Goal: Task Accomplishment & Management: Manage account settings

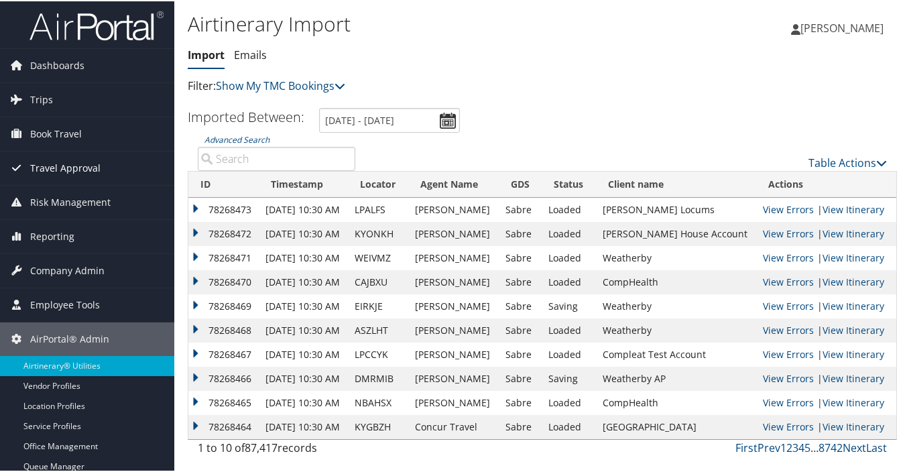
click at [65, 165] on span "Travel Approval" at bounding box center [65, 167] width 70 height 34
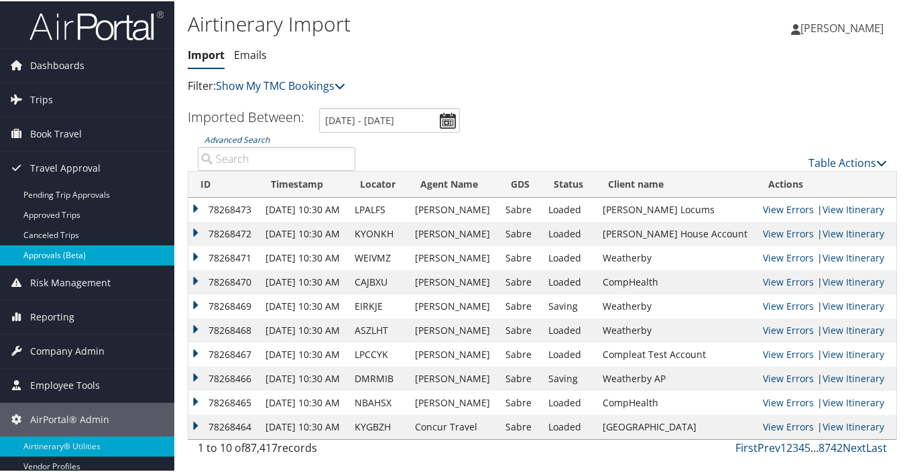
click at [81, 257] on link "Approvals (Beta)" at bounding box center [87, 254] width 174 height 20
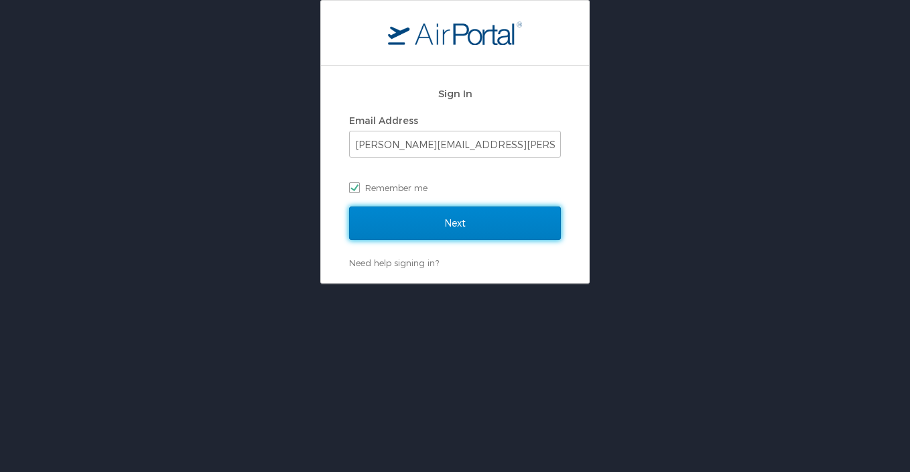
click at [491, 226] on input "Next" at bounding box center [455, 223] width 212 height 34
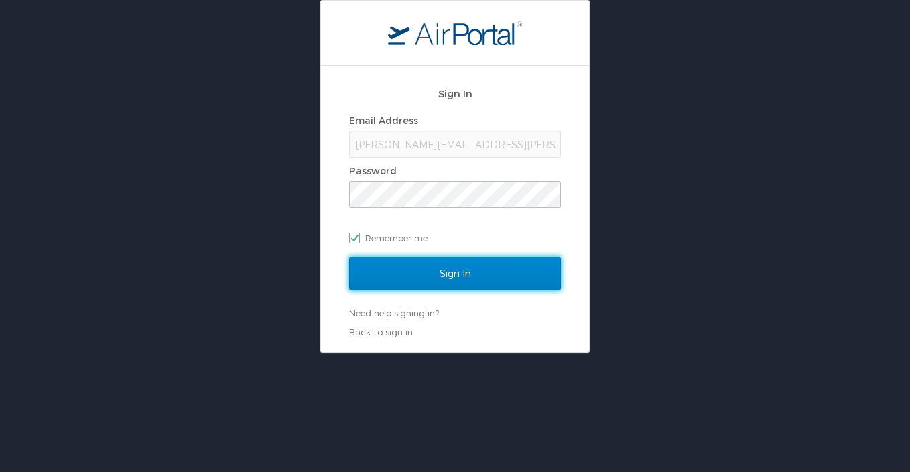
click at [458, 270] on input "Sign In" at bounding box center [455, 274] width 212 height 34
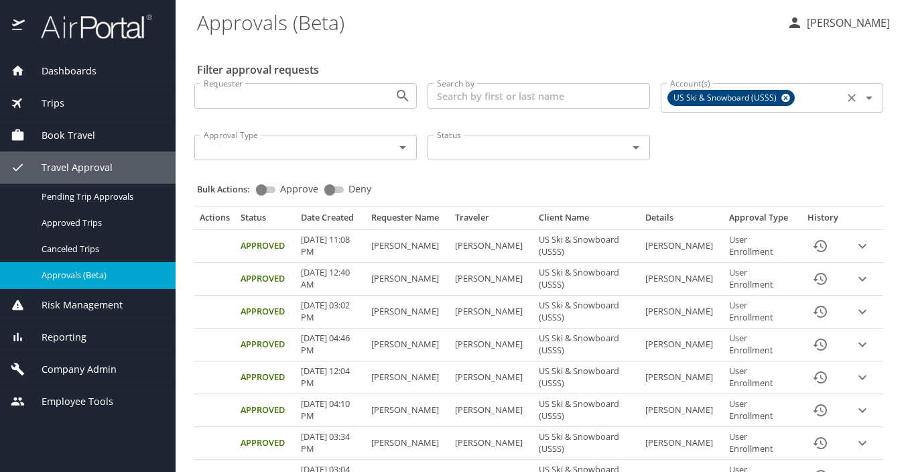
click at [848, 99] on icon "Clear" at bounding box center [852, 98] width 8 height 8
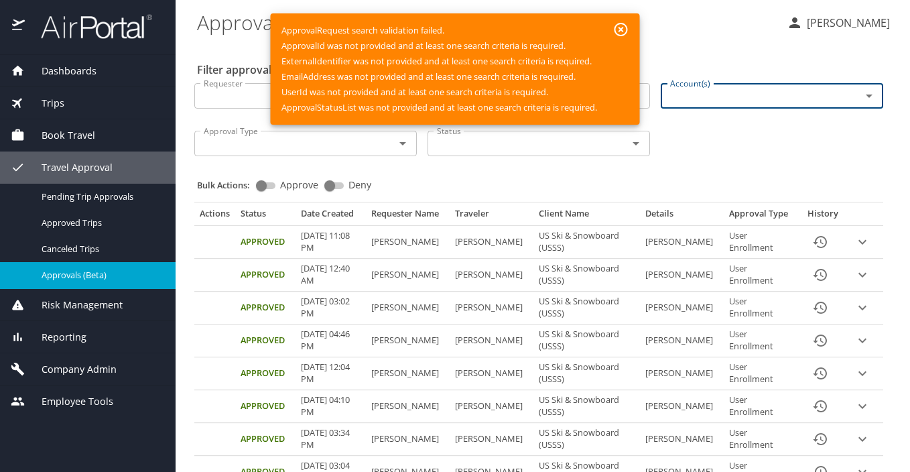
click at [617, 27] on icon "button" at bounding box center [621, 29] width 13 height 13
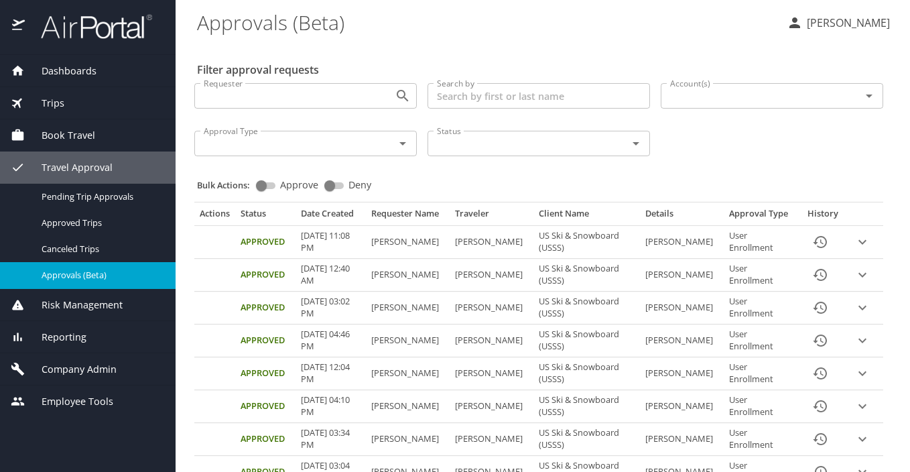
click at [858, 241] on icon "expand row" at bounding box center [862, 242] width 8 height 5
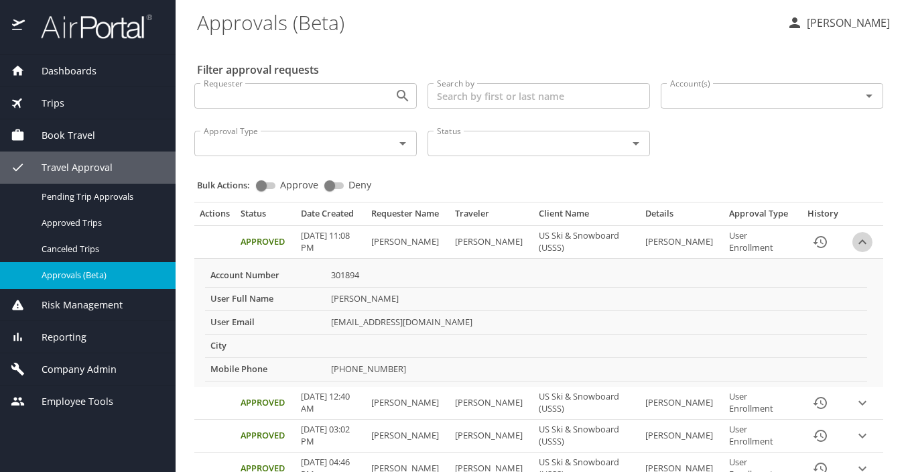
click at [854, 242] on icon "expand row" at bounding box center [862, 242] width 16 height 16
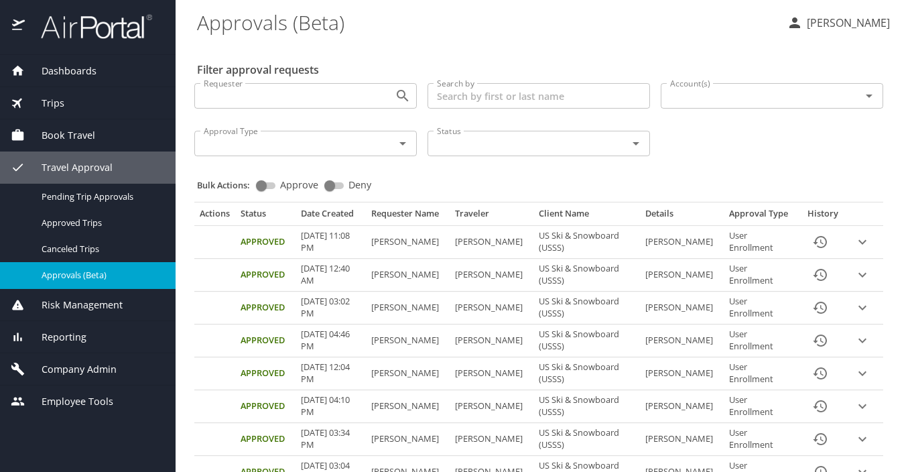
click at [708, 150] on div "Requester Requester Search by Search by Account(s) Account(s) Approval Type App…" at bounding box center [539, 118] width 700 height 92
click at [518, 96] on input "Search by" at bounding box center [539, 95] width 222 height 25
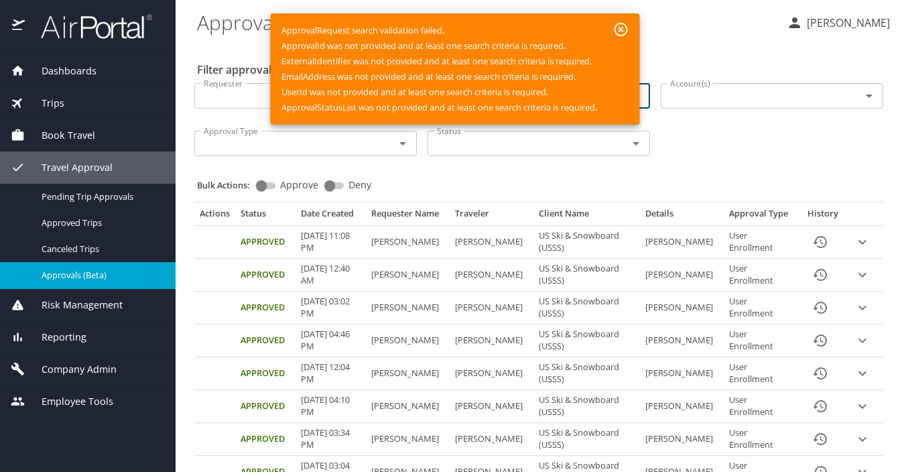
type input "white"
click at [625, 27] on icon "button" at bounding box center [621, 29] width 16 height 16
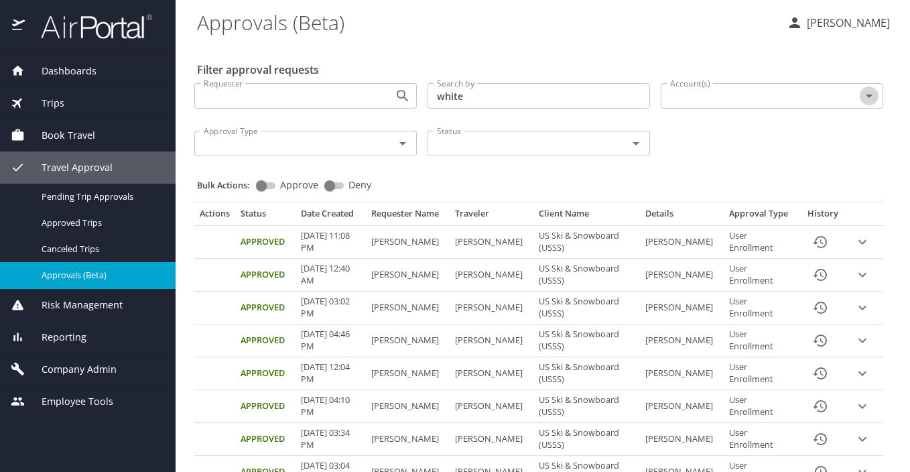
click at [861, 94] on icon "Open" at bounding box center [869, 96] width 16 height 16
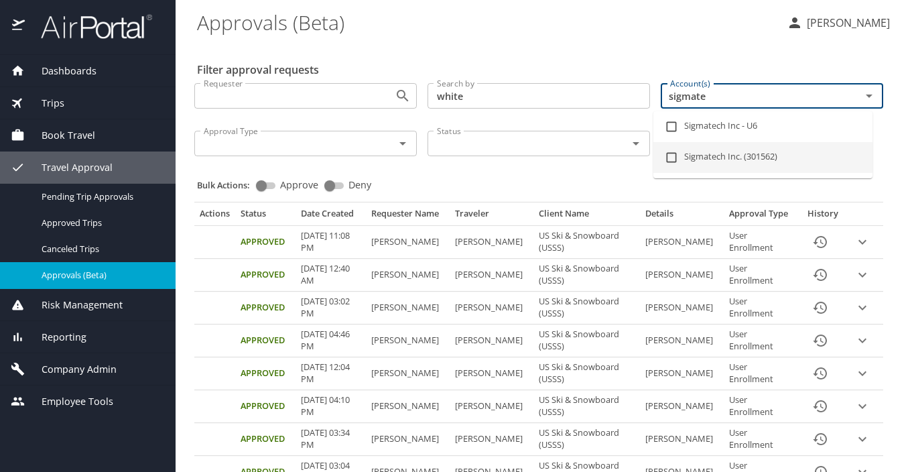
type input "sigmate"
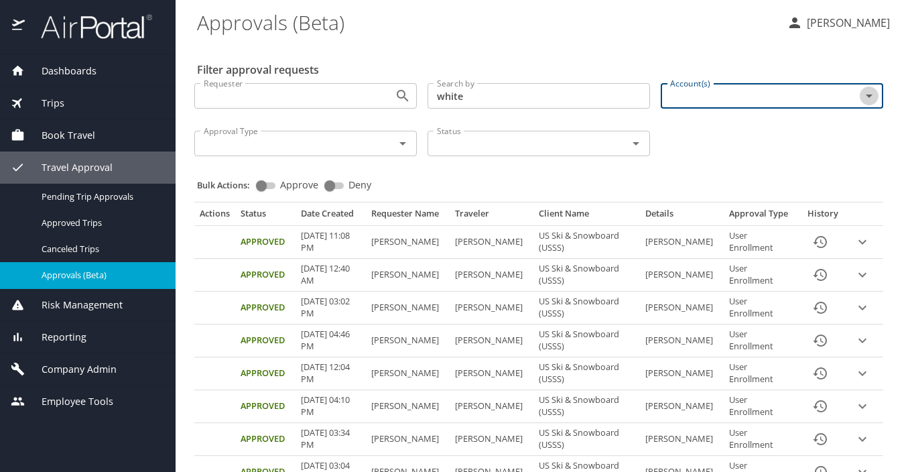
click at [866, 96] on icon "Open" at bounding box center [869, 95] width 7 height 3
type input "sigmate"
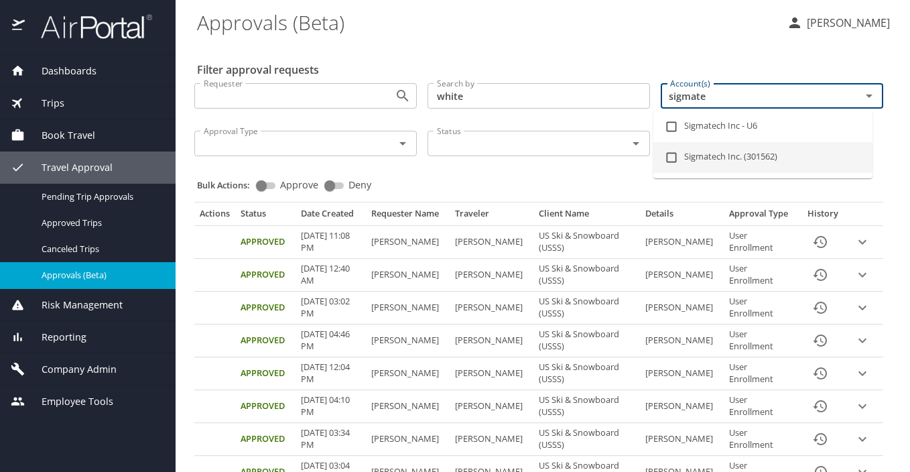
click at [733, 159] on li "Sigmatech Inc. (301562)" at bounding box center [762, 157] width 219 height 31
checkbox input "true"
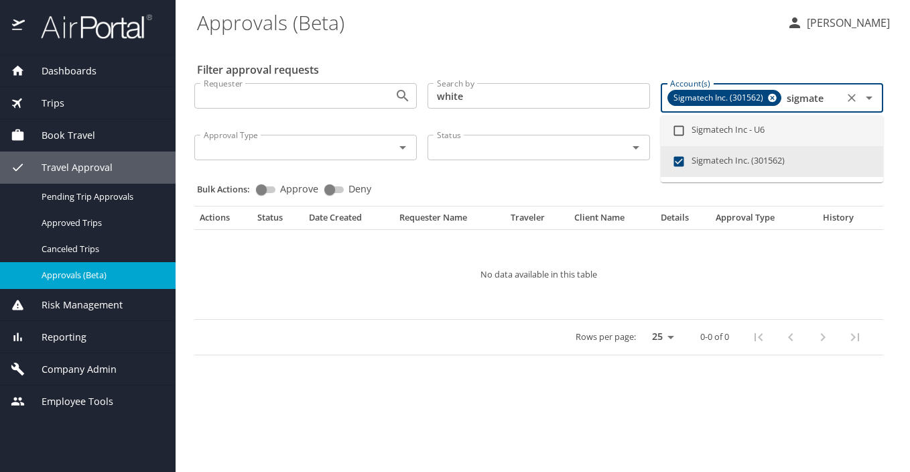
click at [732, 127] on li "Sigmatech Inc - U6" at bounding box center [772, 130] width 222 height 31
checkbox input "true"
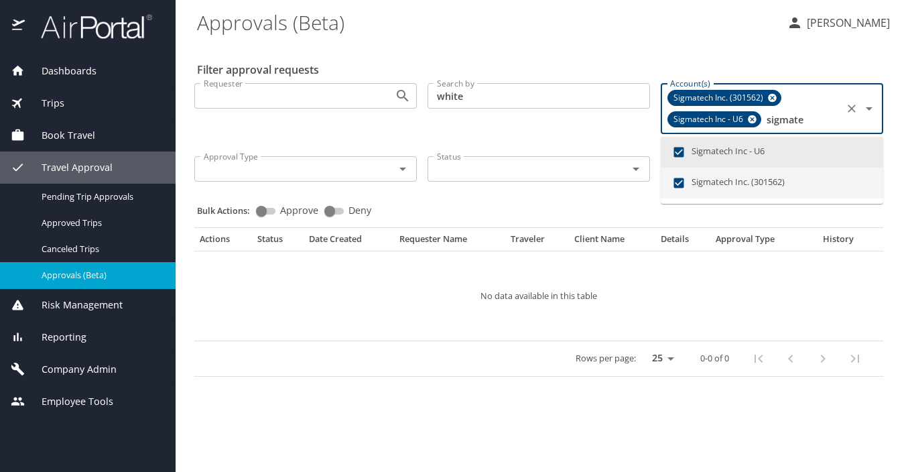
click at [714, 182] on li "Sigmatech Inc. (301562)" at bounding box center [772, 183] width 222 height 31
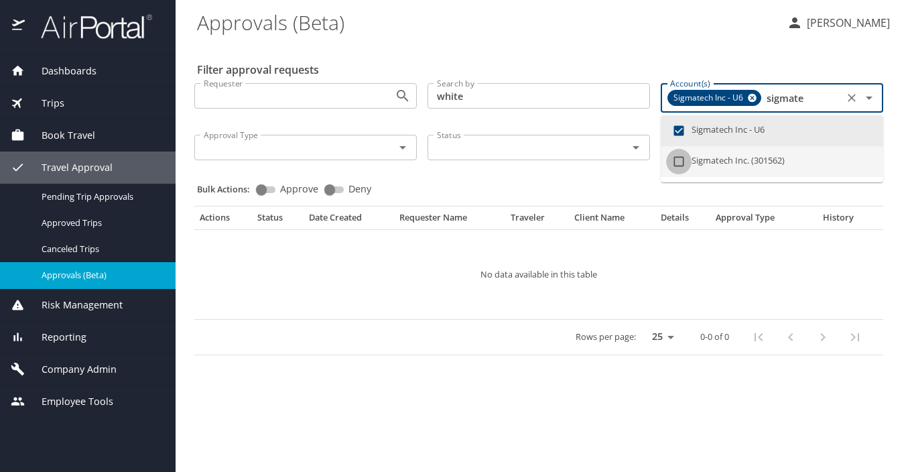
click at [680, 160] on input "checkbox" at bounding box center [678, 161] width 25 height 25
checkbox input "true"
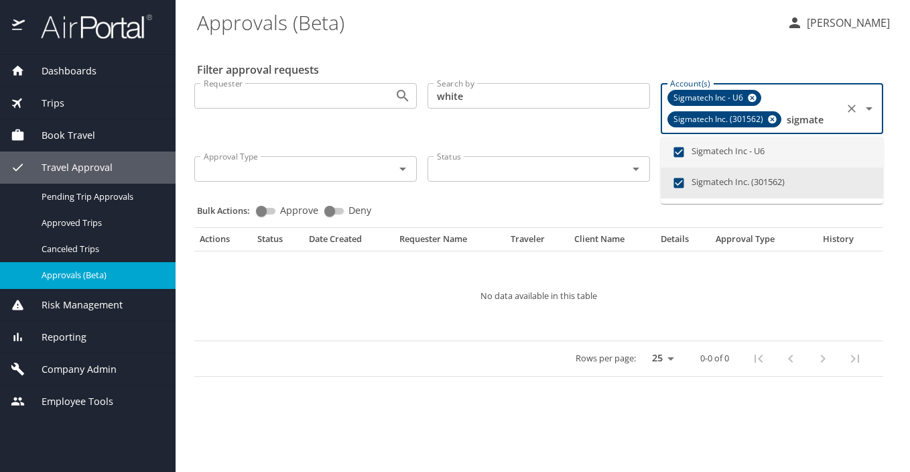
click at [677, 151] on input "checkbox" at bounding box center [678, 151] width 25 height 25
checkbox input "false"
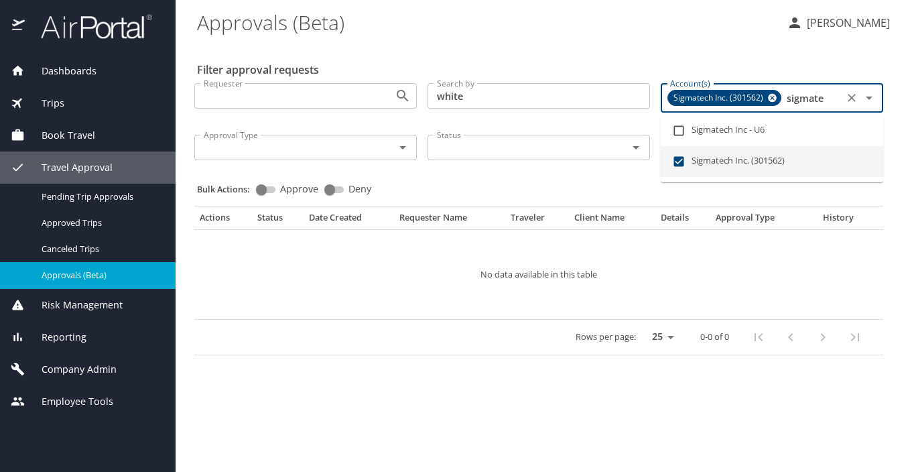
type input "sigmate"
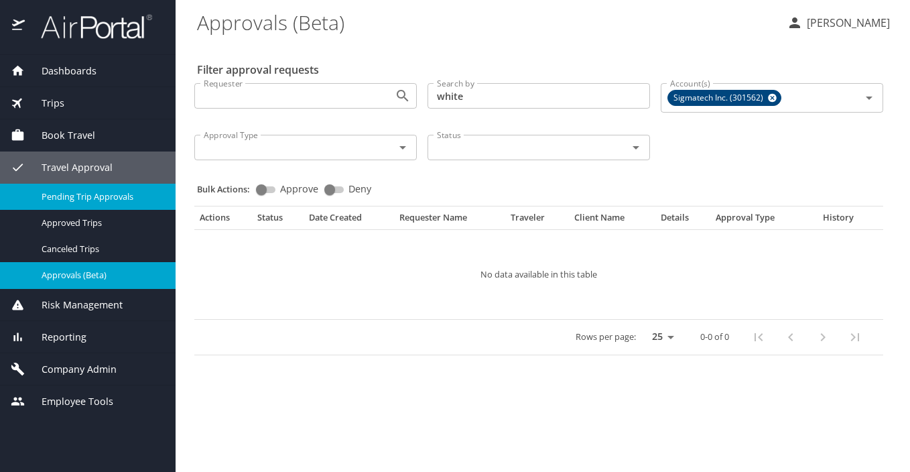
click at [88, 194] on span "Pending Trip Approvals" at bounding box center [101, 196] width 118 height 13
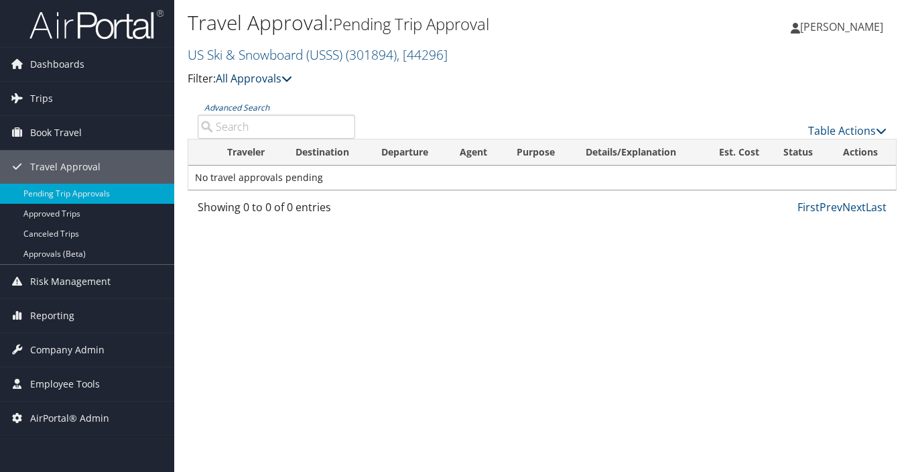
click at [288, 78] on icon at bounding box center [286, 78] width 11 height 11
click at [263, 131] on input "Advanced Search" at bounding box center [276, 127] width 157 height 24
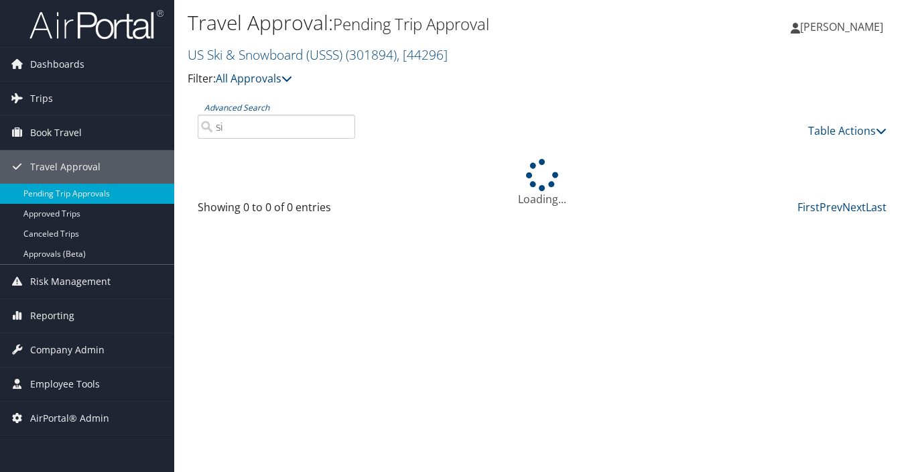
type input "s"
type input "v"
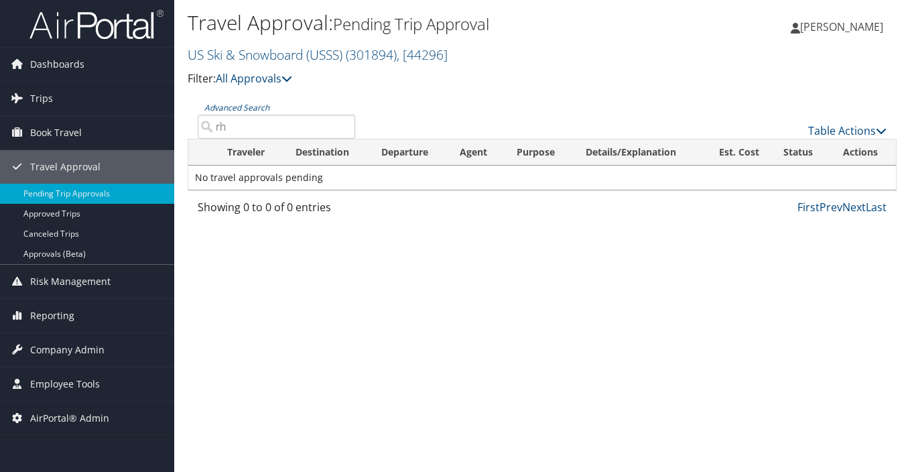
type input "r"
type input "sola"
click at [274, 56] on link "US Ski & Snowboard (USSS) ( 301894 ) , [ 44296 ]" at bounding box center [318, 55] width 260 height 18
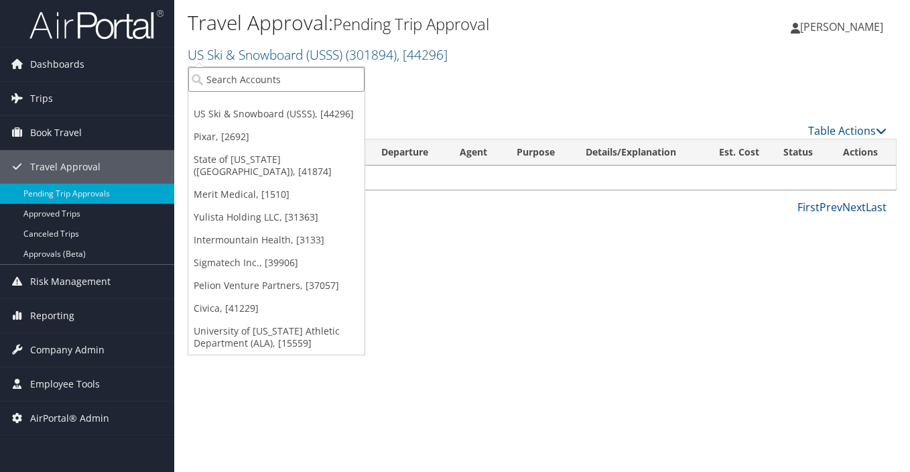
click at [249, 79] on input "search" at bounding box center [276, 79] width 176 height 25
type input "sola"
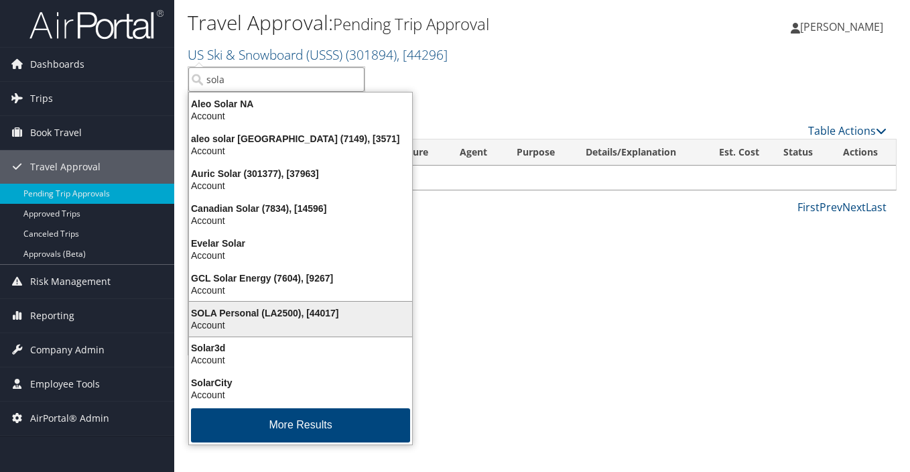
scroll to position [3, 0]
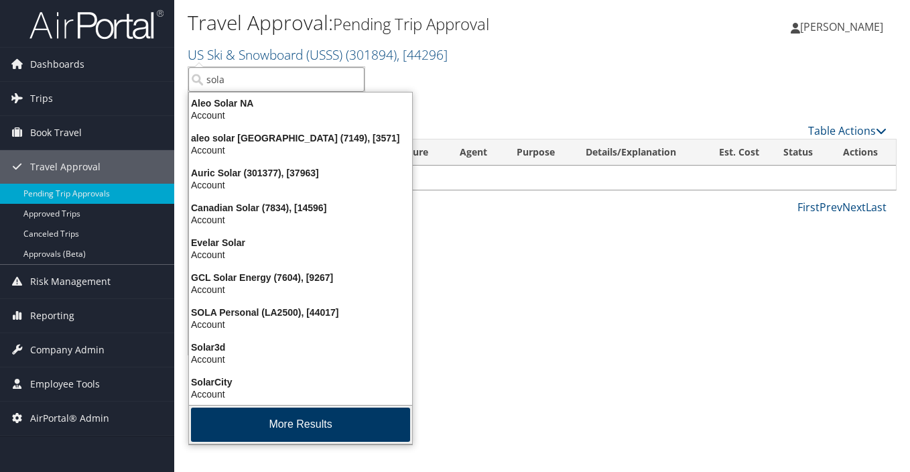
click at [239, 427] on button "More Results" at bounding box center [300, 424] width 219 height 34
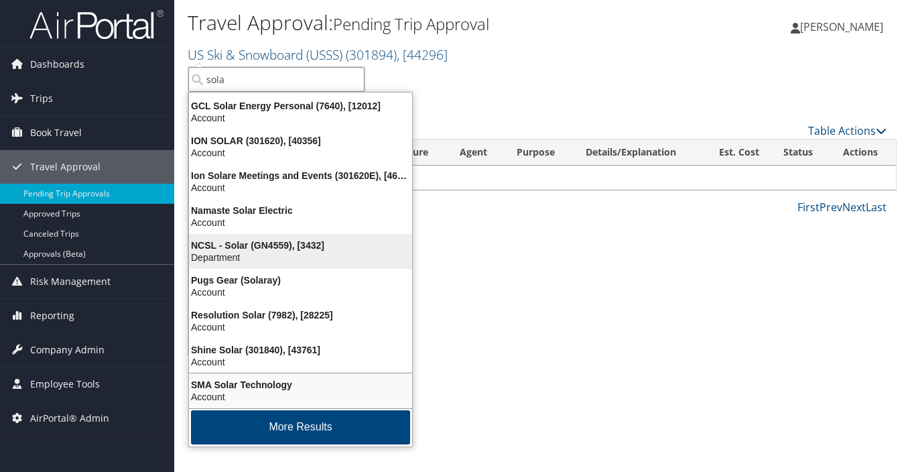
scroll to position [315, 0]
click at [260, 251] on div "Department" at bounding box center [300, 257] width 239 height 12
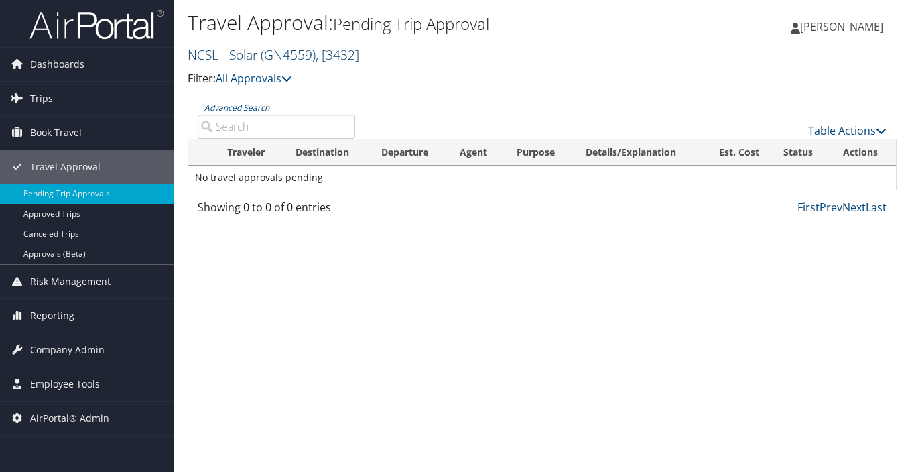
click at [348, 58] on span ", [ 3432 ]" at bounding box center [338, 55] width 44 height 18
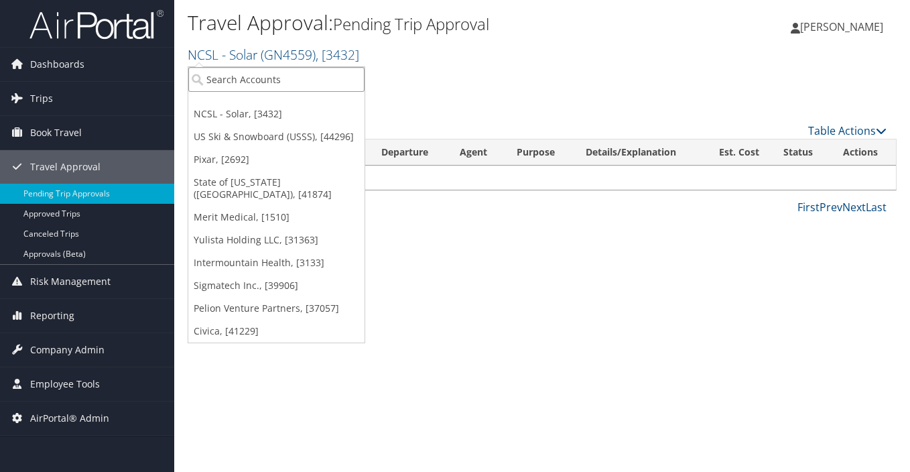
click at [288, 83] on input "search" at bounding box center [276, 79] width 176 height 25
type input "sigmatec"
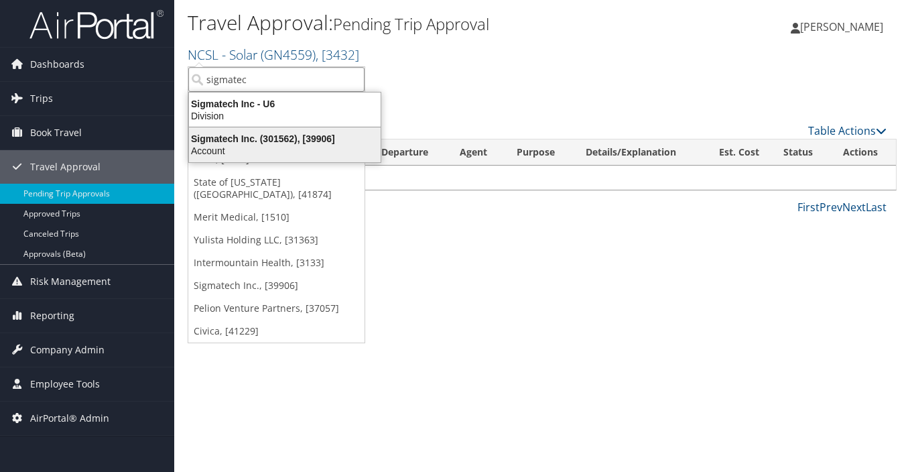
click at [250, 145] on div "Account" at bounding box center [285, 151] width 208 height 12
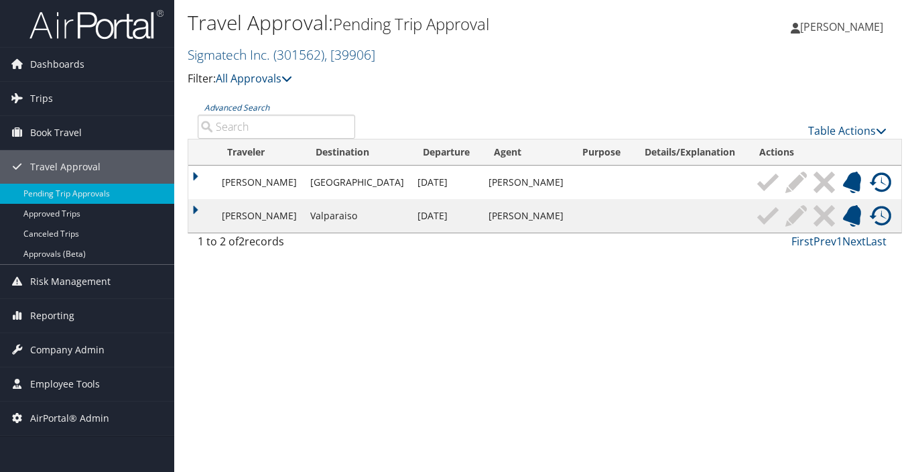
click at [845, 216] on img at bounding box center [852, 215] width 21 height 21
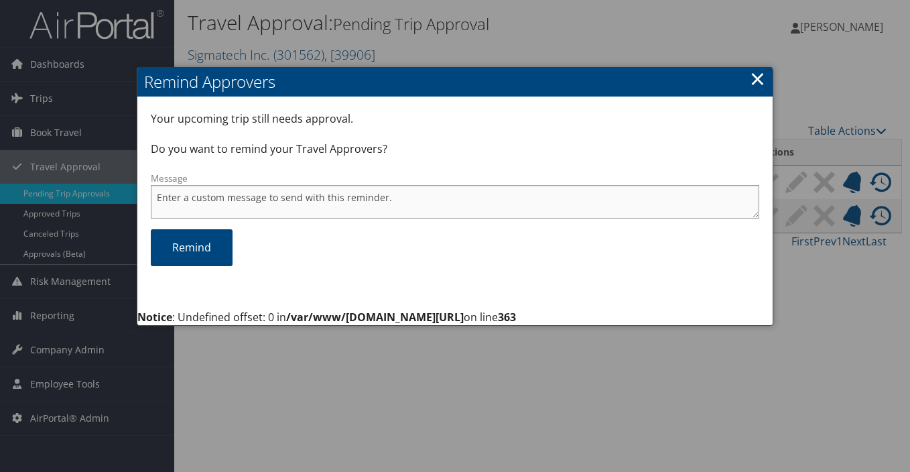
click at [191, 200] on textarea "Message" at bounding box center [455, 202] width 609 height 34
paste textarea "[PERSON_NAME][EMAIL_ADDRESS][PERSON_NAME][PERSON_NAME][DOMAIN_NAME]"
drag, startPoint x: 340, startPoint y: 196, endPoint x: 51, endPoint y: 160, distance: 291.7
click at [63, 168] on body "Menu Dashboards ► AirPortal 360™ (Manager) AirPortal 360™ (Agent) My Travel Das…" at bounding box center [455, 236] width 910 height 472
type textarea "Please approve for ticketing..."
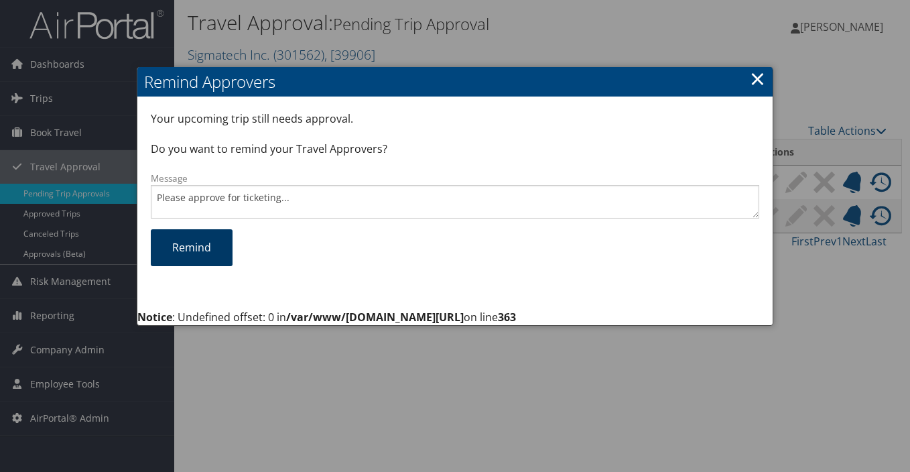
click at [198, 247] on link "Remind" at bounding box center [192, 247] width 82 height 37
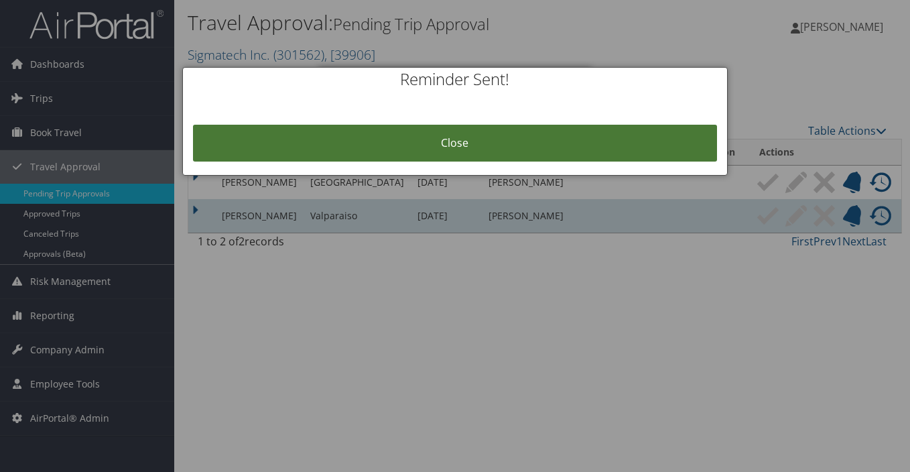
click at [510, 141] on link "Close" at bounding box center [455, 143] width 525 height 37
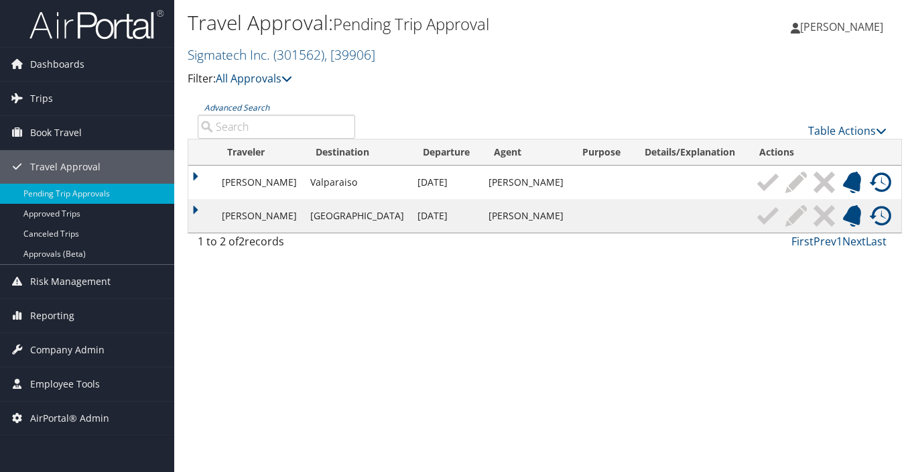
click at [757, 183] on img at bounding box center [767, 182] width 21 height 21
click at [785, 183] on img at bounding box center [795, 182] width 21 height 21
click at [820, 183] on img at bounding box center [824, 182] width 21 height 21
click at [875, 181] on img at bounding box center [880, 182] width 21 height 21
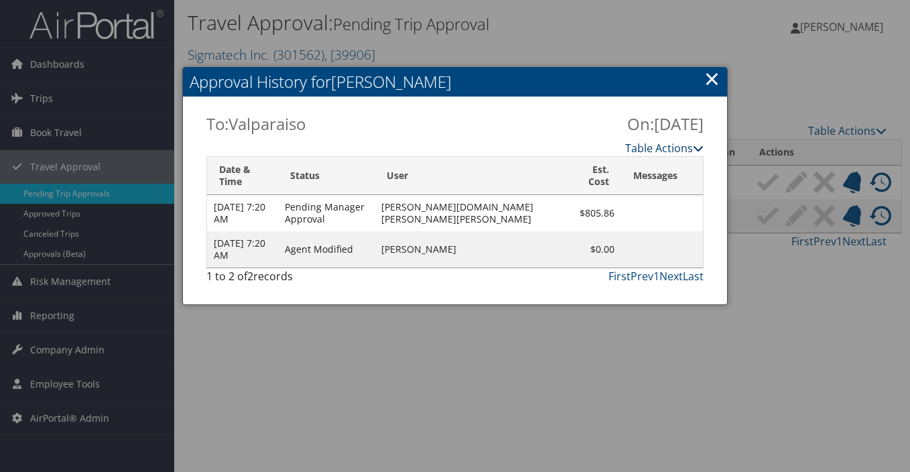
click at [687, 151] on link "Table Actions" at bounding box center [664, 148] width 78 height 15
click at [699, 147] on icon at bounding box center [698, 148] width 11 height 11
click at [677, 148] on link "Table Actions" at bounding box center [664, 148] width 78 height 15
click at [654, 149] on link "Table Actions" at bounding box center [664, 148] width 78 height 15
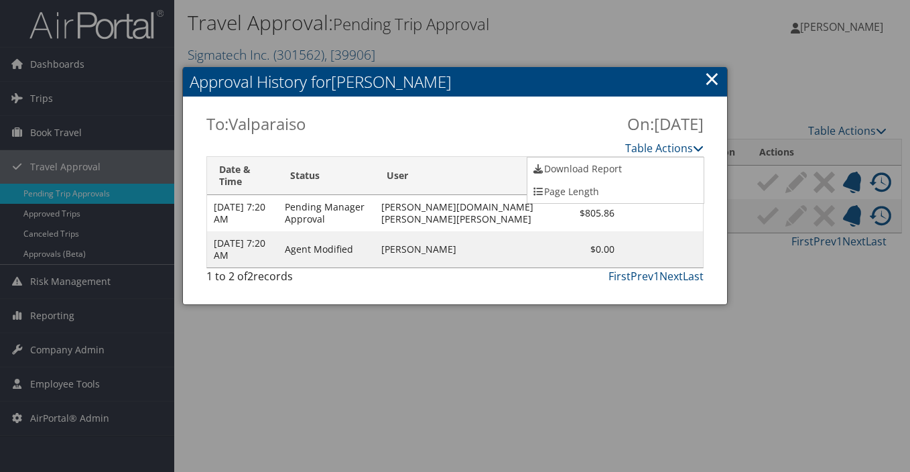
click at [537, 284] on div "First Prev 1 Next Last" at bounding box center [520, 276] width 369 height 16
click at [710, 79] on link "×" at bounding box center [711, 78] width 15 height 27
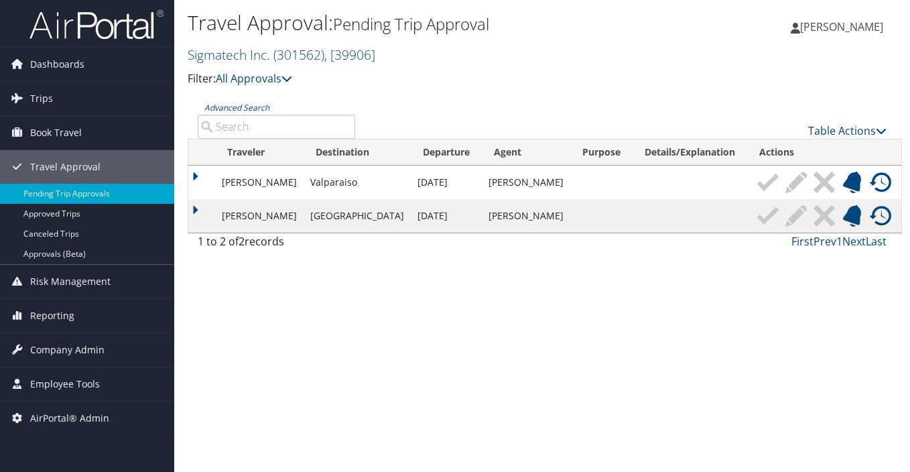
click at [877, 218] on img at bounding box center [880, 215] width 21 height 21
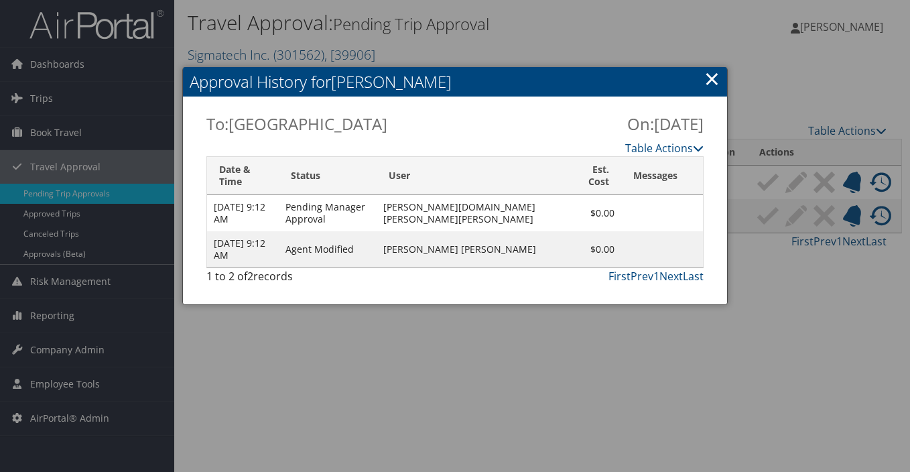
click at [877, 218] on div at bounding box center [455, 236] width 910 height 472
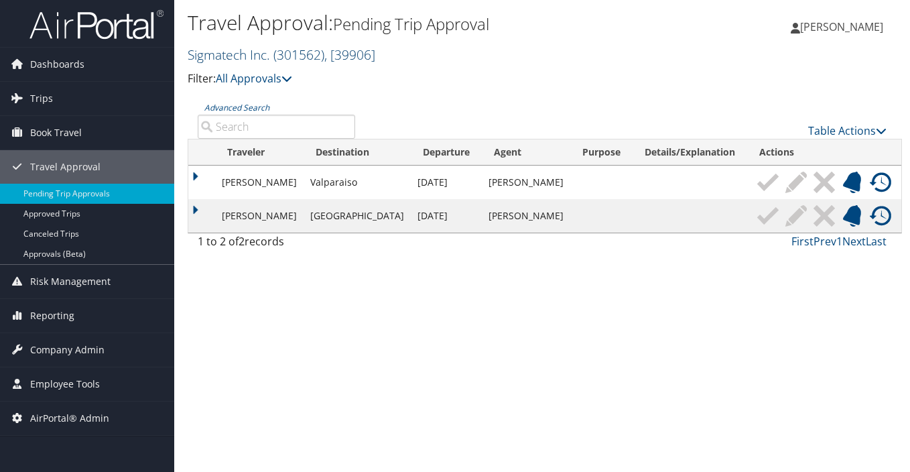
click at [294, 56] on span "( 301562 )" at bounding box center [298, 55] width 51 height 18
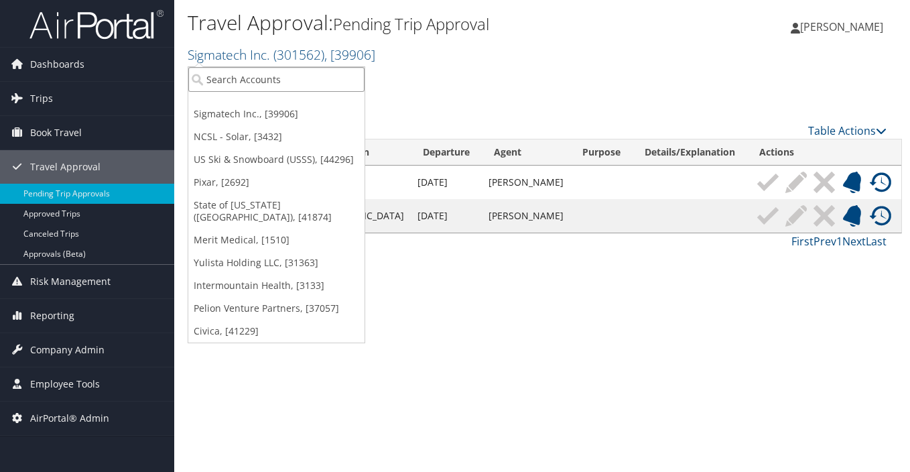
click at [290, 76] on input "search" at bounding box center [276, 79] width 176 height 25
type input "sola"
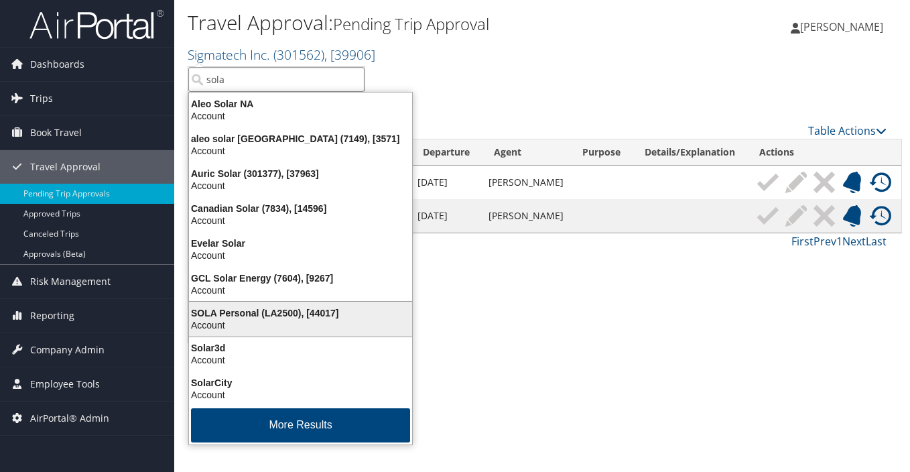
scroll to position [3, 0]
click at [280, 319] on div "Account" at bounding box center [300, 325] width 239 height 12
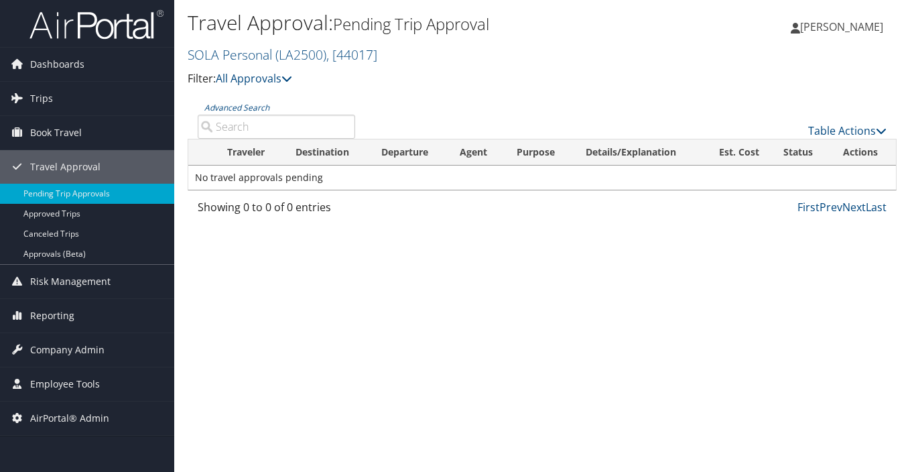
click at [273, 123] on input "Advanced Search" at bounding box center [276, 127] width 157 height 24
type input "v"
click at [296, 56] on span "( LA2500 )" at bounding box center [300, 55] width 51 height 18
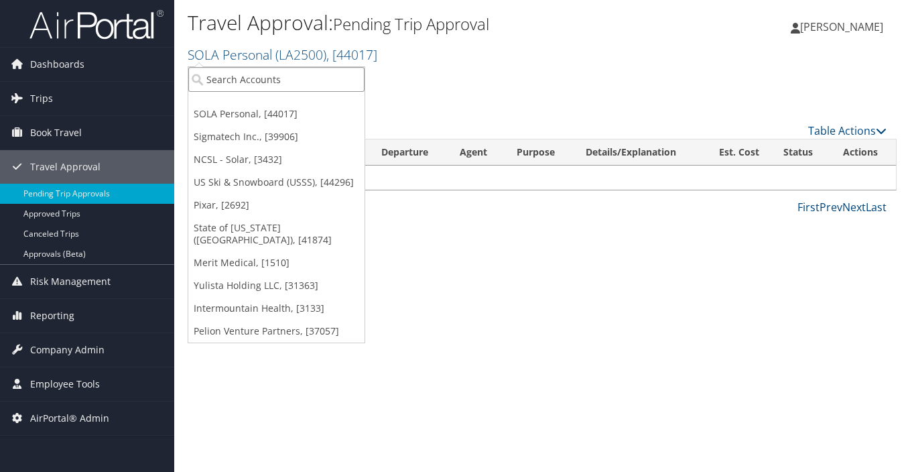
click at [298, 78] on input "search" at bounding box center [276, 79] width 176 height 25
type input "venture"
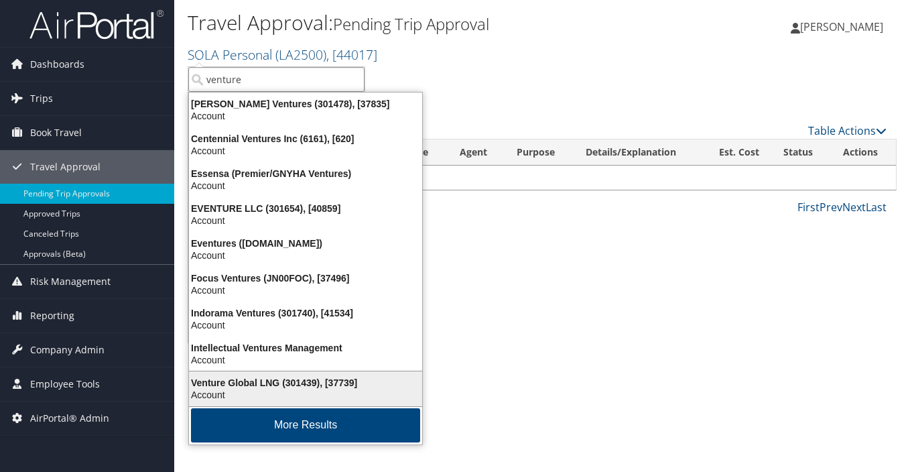
click at [255, 380] on div "Venture Global LNG (301439), [37739]" at bounding box center [305, 383] width 249 height 12
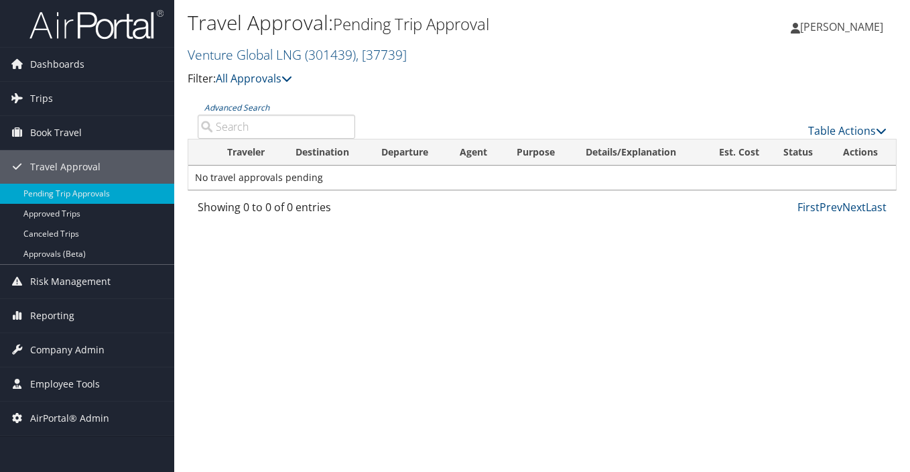
click at [271, 123] on input "Advanced Search" at bounding box center [276, 127] width 157 height 24
click at [302, 52] on link "Venture Global LNG ( 301439 ) , [ 37739 ]" at bounding box center [297, 55] width 219 height 18
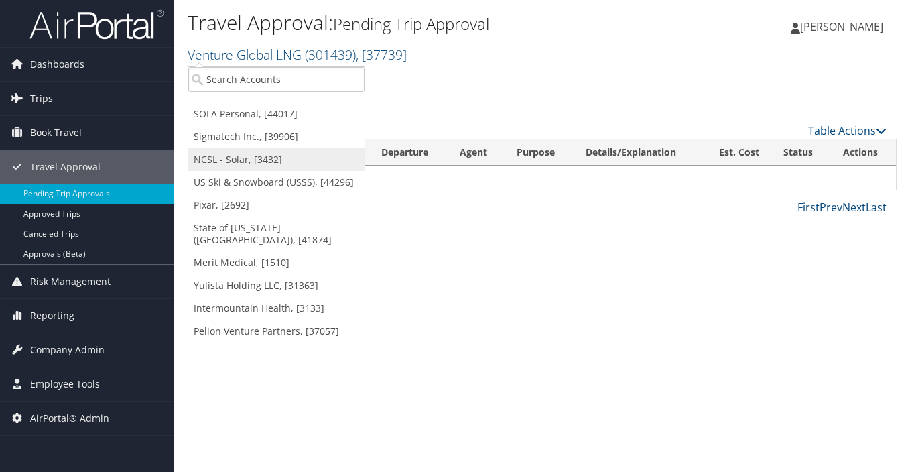
click at [211, 157] on link "NCSL - Solar, [3432]" at bounding box center [276, 159] width 176 height 23
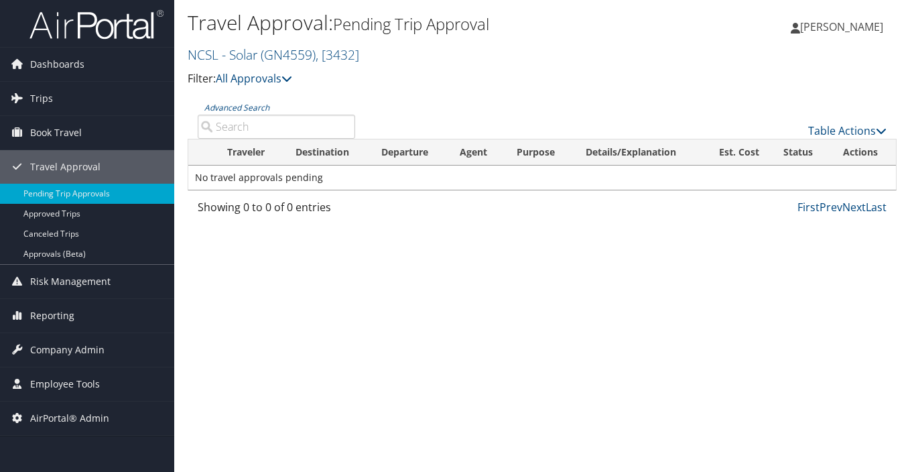
click at [237, 125] on input "Advanced Search" at bounding box center [276, 127] width 157 height 24
click at [310, 54] on span "( GN4559 )" at bounding box center [288, 55] width 55 height 18
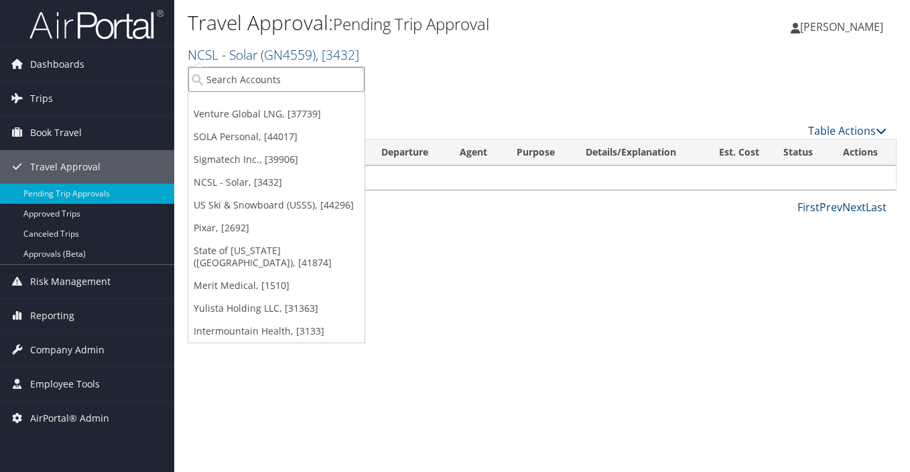
click at [300, 84] on input "search" at bounding box center [276, 79] width 176 height 25
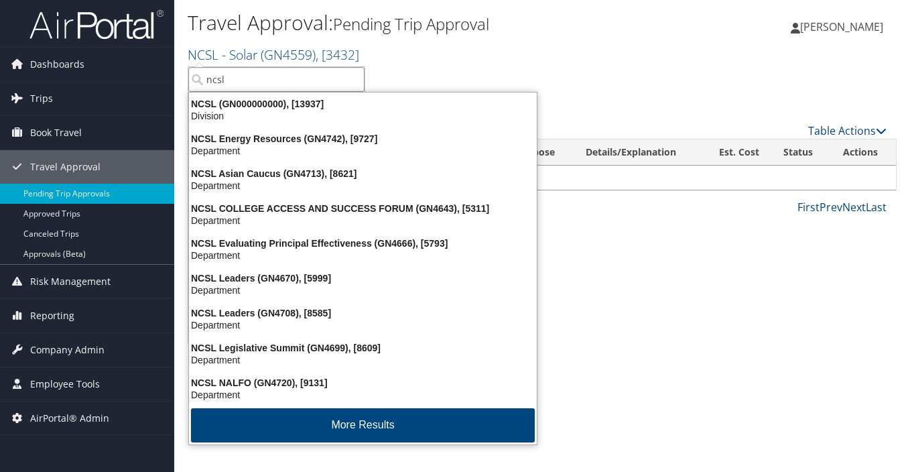
type input "ncsl"
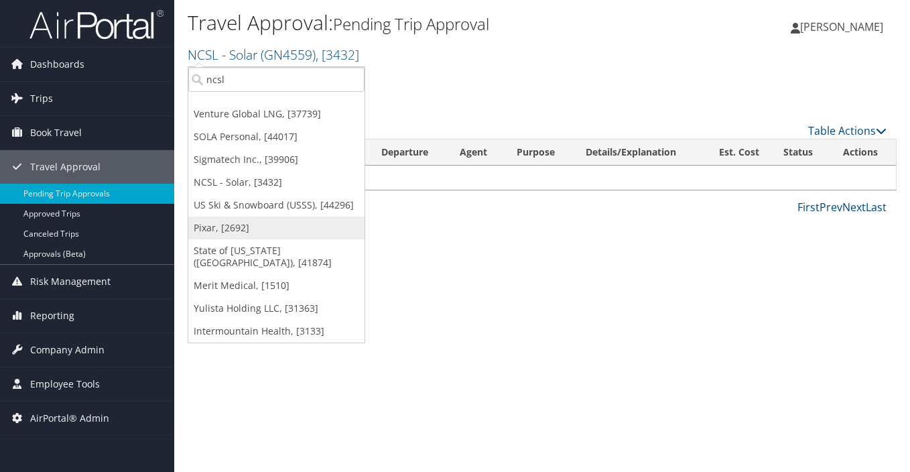
click at [237, 222] on link "Pixar, [2692]" at bounding box center [276, 227] width 176 height 23
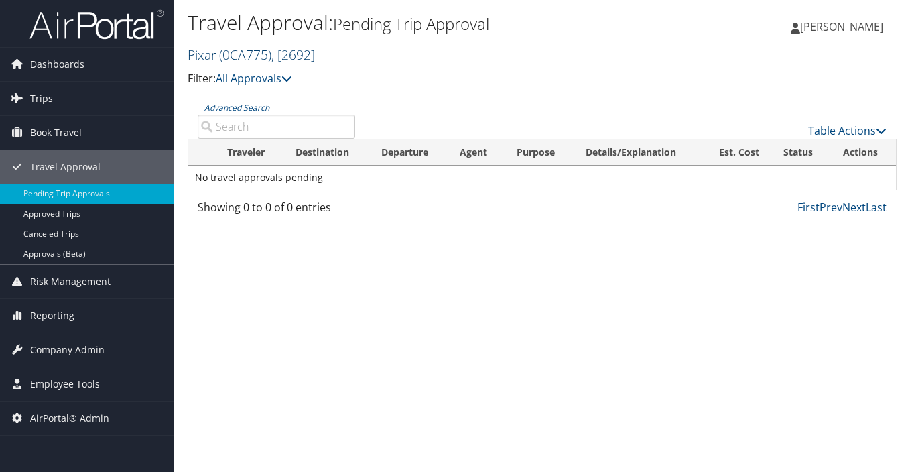
click at [269, 56] on span "( 0CA775 )" at bounding box center [245, 55] width 52 height 18
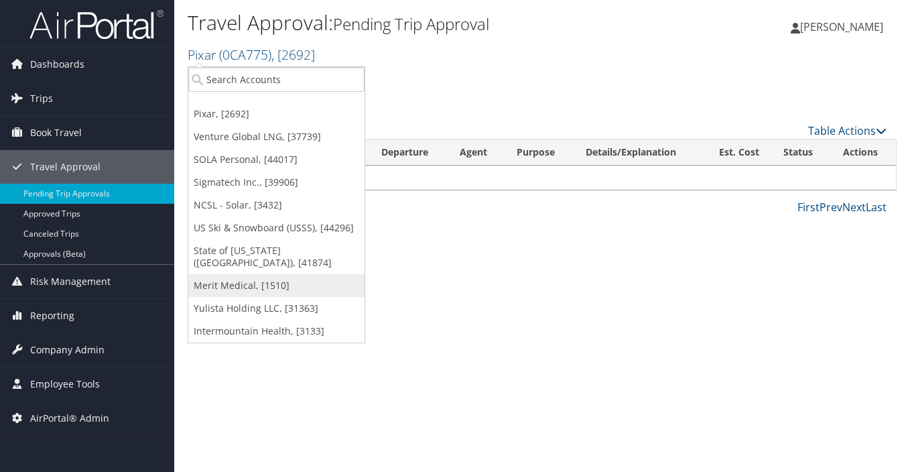
click at [235, 274] on link "Merit Medical, [1510]" at bounding box center [276, 285] width 176 height 23
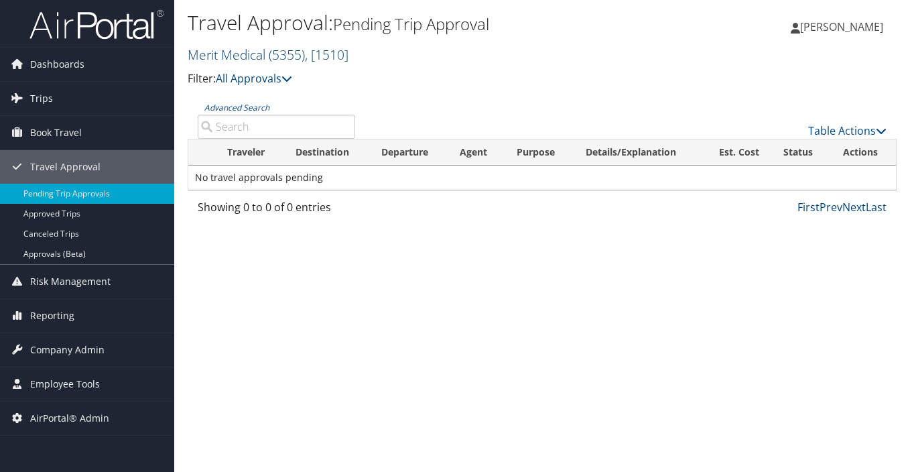
click at [251, 56] on link "Merit Medical ( 5355 ) , [ 1510 ]" at bounding box center [268, 55] width 161 height 18
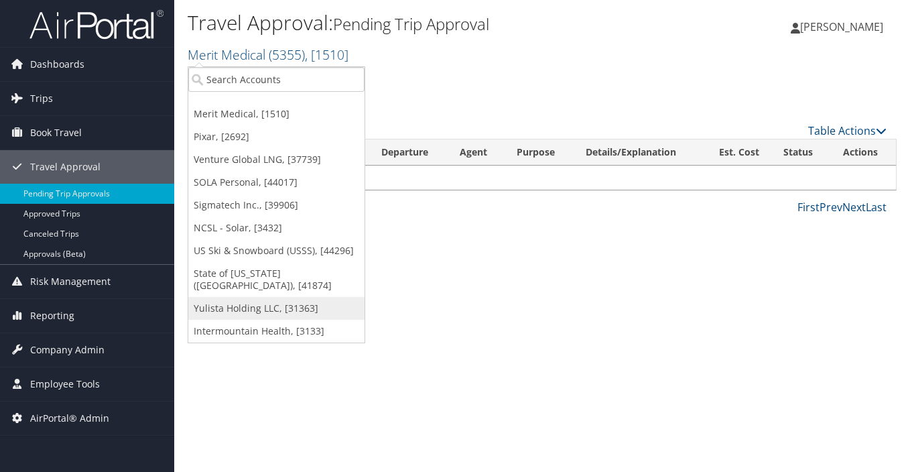
click at [247, 298] on link "Yulista Holding LLC, [31363]" at bounding box center [276, 308] width 176 height 23
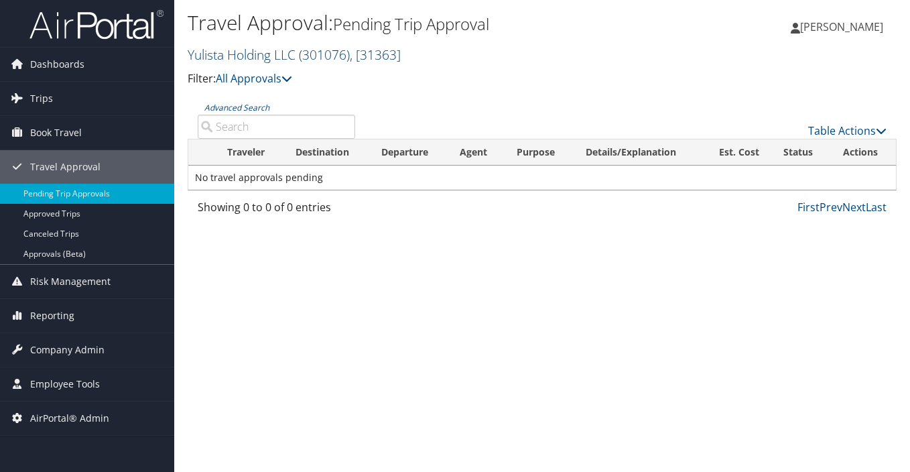
click at [329, 56] on span "( 301076 )" at bounding box center [324, 55] width 51 height 18
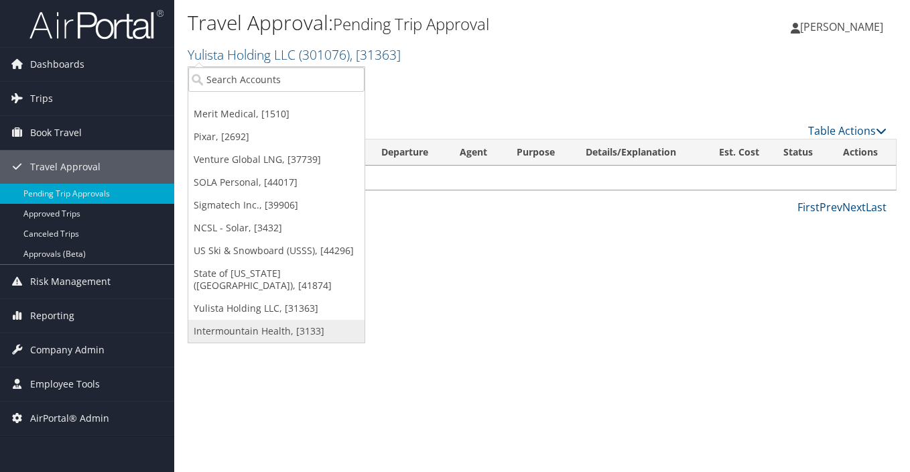
click at [224, 320] on link "Intermountain Health, [3133]" at bounding box center [276, 331] width 176 height 23
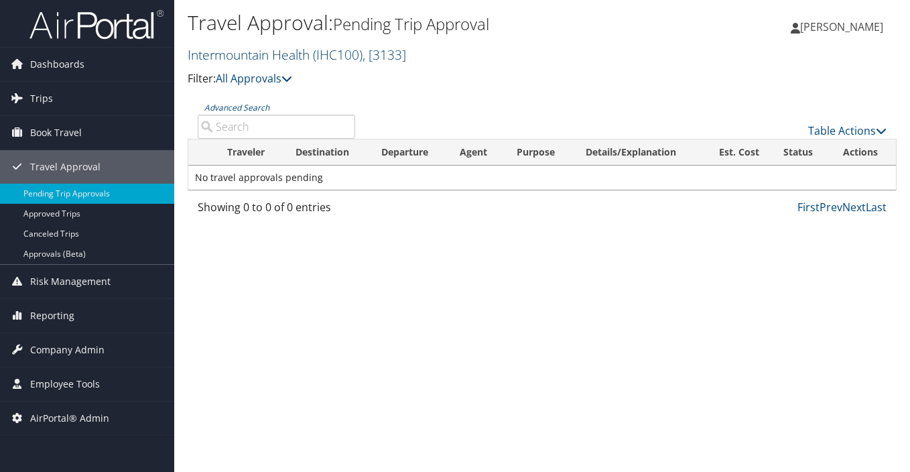
click at [283, 56] on link "Intermountain Health ( IHC100 ) , [ 3133 ]" at bounding box center [297, 55] width 218 height 18
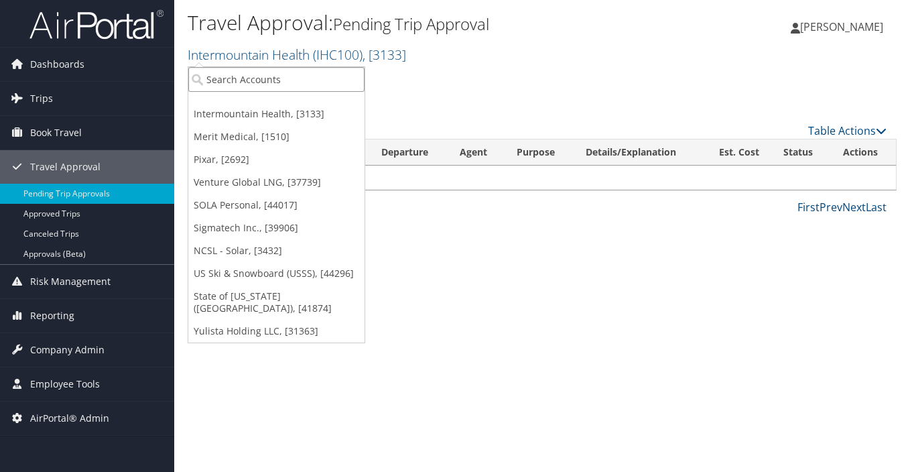
click at [274, 82] on input "search" at bounding box center [276, 79] width 176 height 25
click at [279, 78] on input "search" at bounding box center [276, 79] width 176 height 25
